Goal: Task Accomplishment & Management: Manage account settings

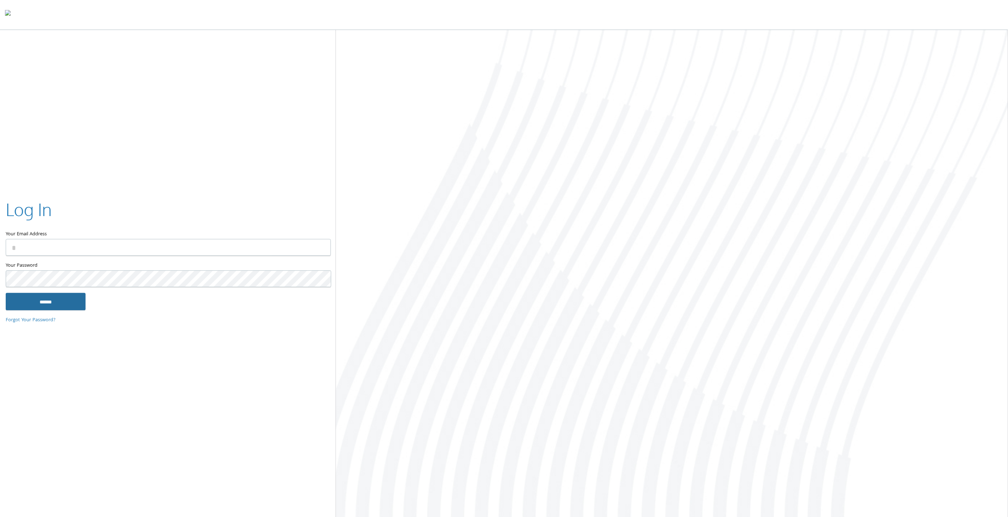
type input "**********"
click at [55, 300] on input "******" at bounding box center [46, 301] width 80 height 17
type input "**********"
